Goal: Task Accomplishment & Management: Use online tool/utility

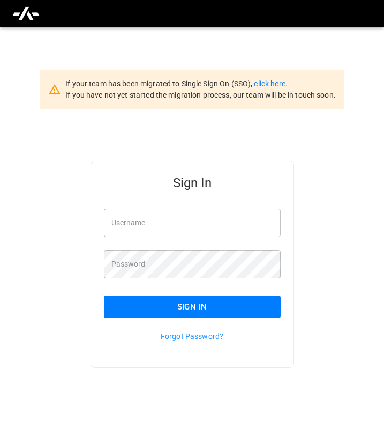
type input "*********"
click at [146, 305] on button "Sign In" at bounding box center [192, 306] width 177 height 23
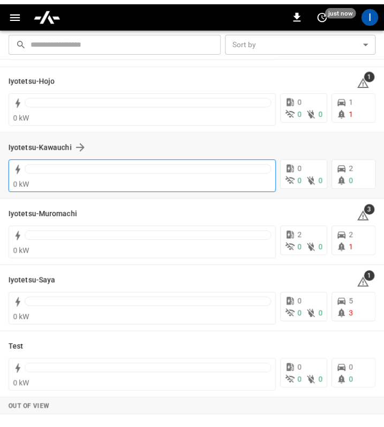
scroll to position [87, 0]
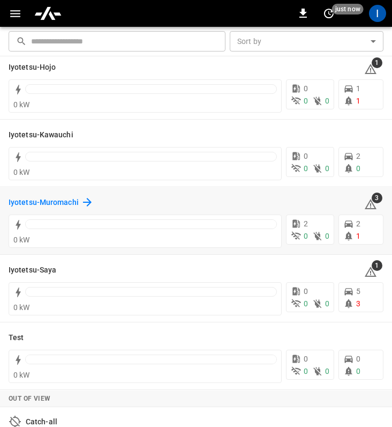
click at [70, 203] on h6 "Iyotetsu-Muromachi" at bounding box center [44, 203] width 70 height 12
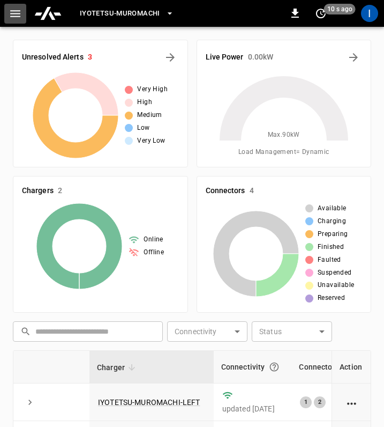
click at [9, 7] on icon "button" at bounding box center [15, 13] width 13 height 13
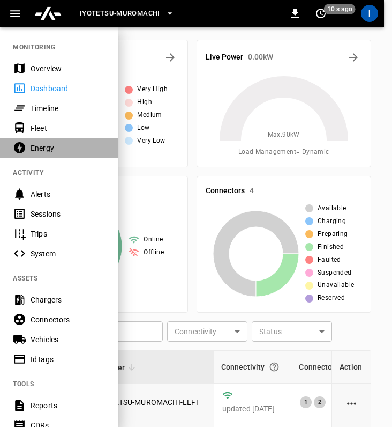
click at [40, 147] on div "Energy" at bounding box center [68, 148] width 75 height 11
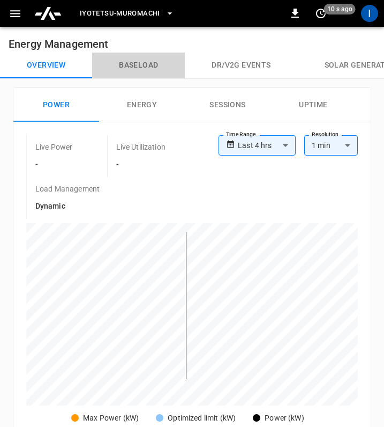
click at [122, 57] on button "Baseload" at bounding box center [138, 66] width 93 height 26
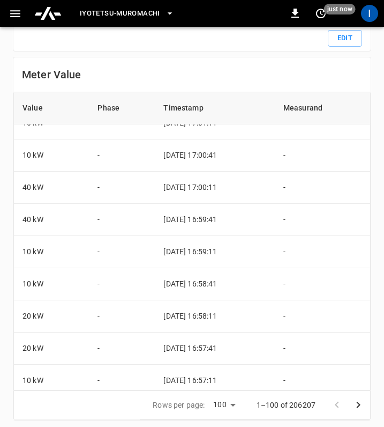
scroll to position [2726, 0]
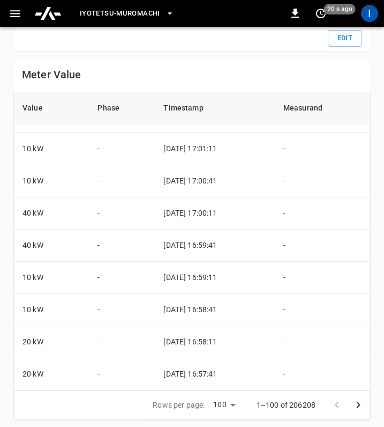
click at [240, 42] on div "Edit" at bounding box center [192, 38] width 340 height 17
click at [187, 42] on div "Edit" at bounding box center [192, 38] width 340 height 17
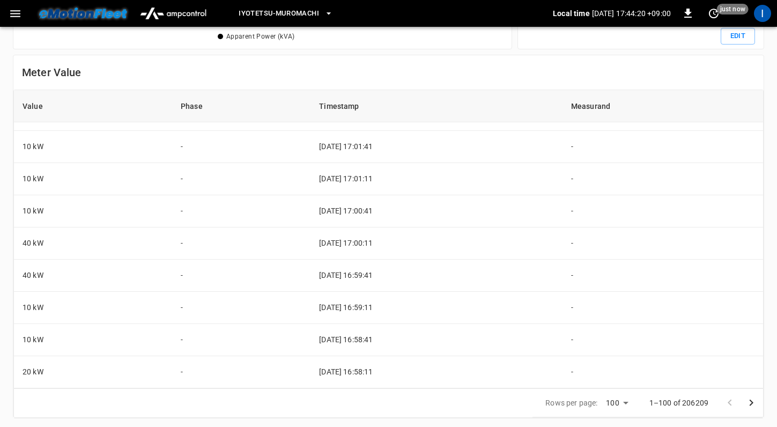
scroll to position [147, 460]
